Goal: Use online tool/utility: Use online tool/utility

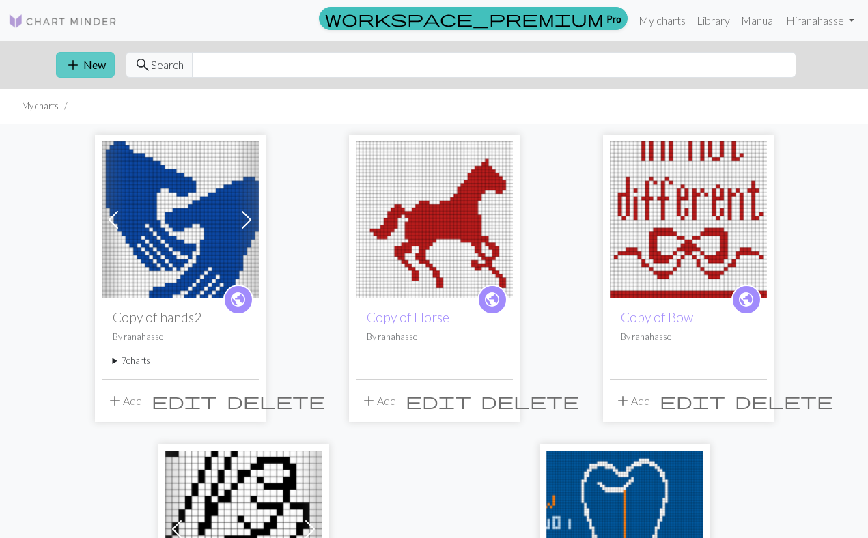
click at [90, 72] on button "add New" at bounding box center [85, 65] width 59 height 26
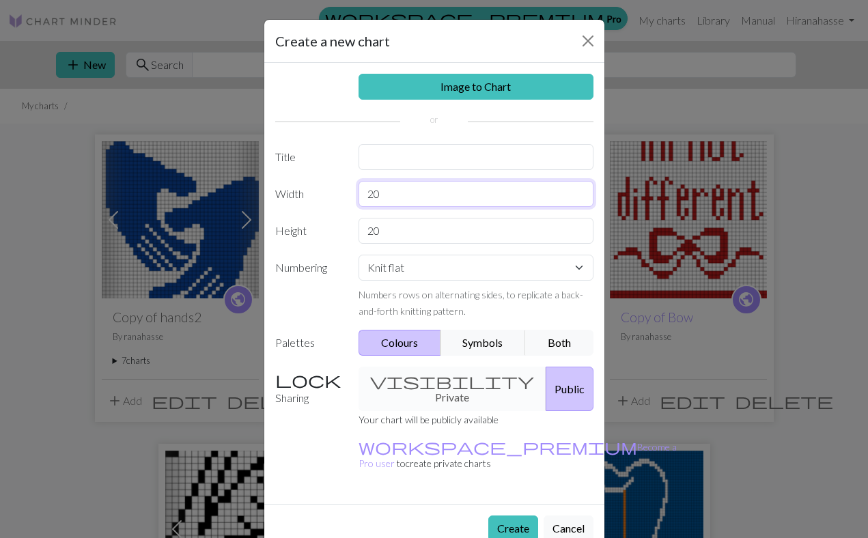
click at [392, 195] on input "20" at bounding box center [476, 194] width 235 height 26
type input "28"
drag, startPoint x: 405, startPoint y: 232, endPoint x: 292, endPoint y: 214, distance: 113.6
click at [292, 214] on div "Image to Chart Title Width 28 Height 20 Numbering Knit flat Knit in the round L…" at bounding box center [434, 283] width 340 height 441
type input "50"
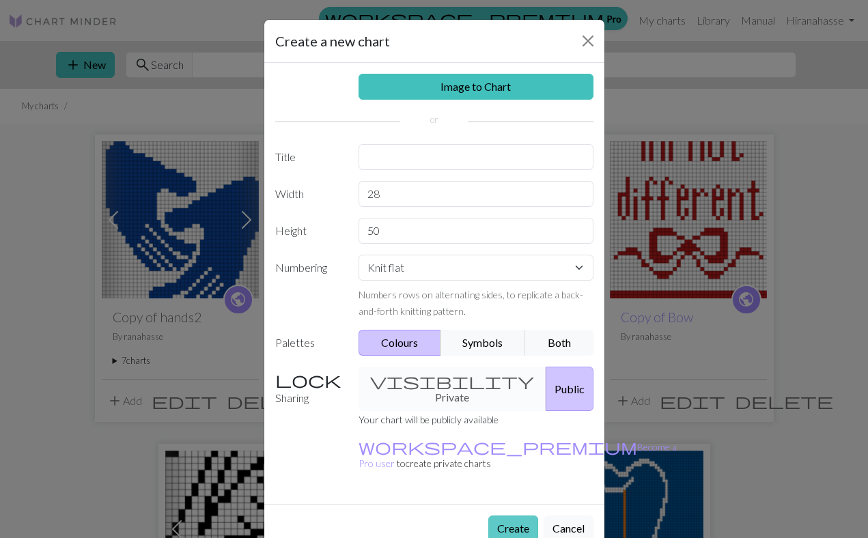
click at [518, 516] on button "Create" at bounding box center [514, 529] width 50 height 26
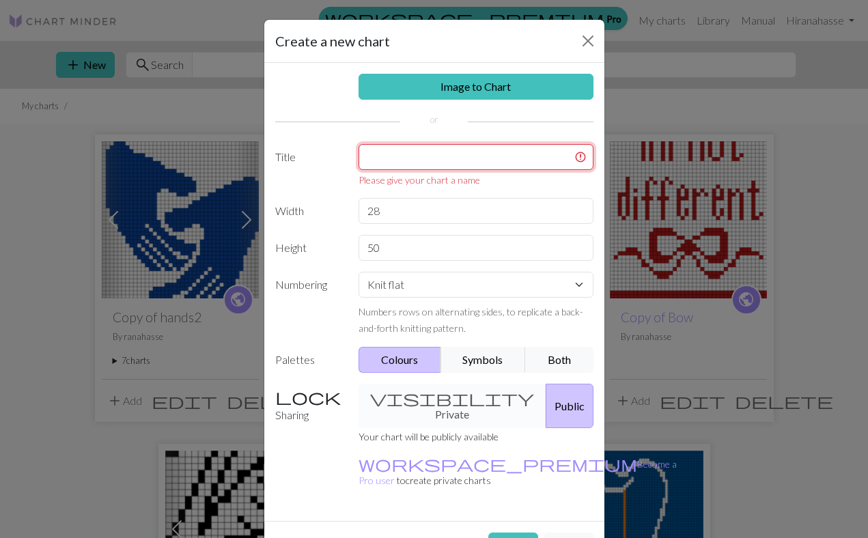
click at [427, 163] on input "text" at bounding box center [476, 157] width 235 height 26
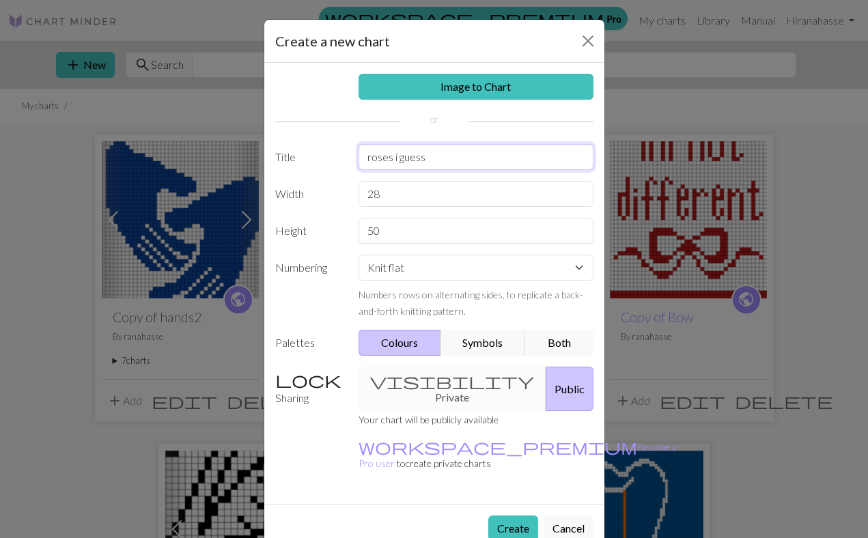
type input "roses i guess"
click at [514, 516] on button "Create" at bounding box center [514, 529] width 50 height 26
